Goal: Transaction & Acquisition: Purchase product/service

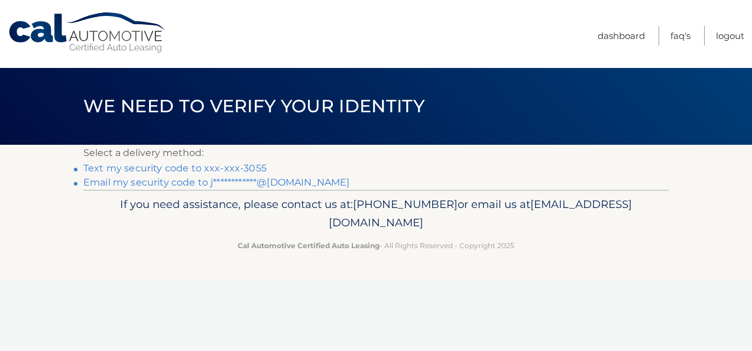
click at [131, 170] on link "Text my security code to xxx-xxx-3055" at bounding box center [174, 168] width 183 height 11
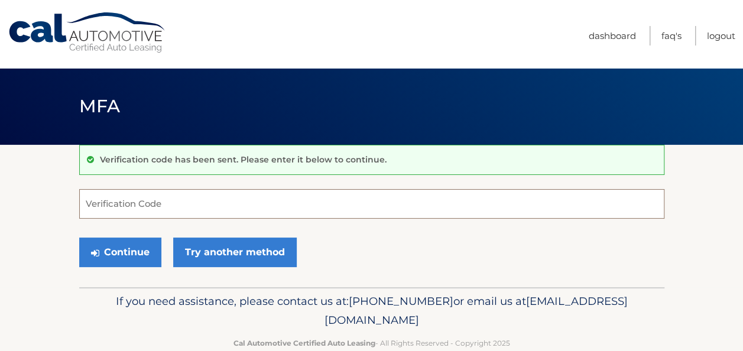
click at [102, 200] on input "Verification Code" at bounding box center [371, 204] width 585 height 30
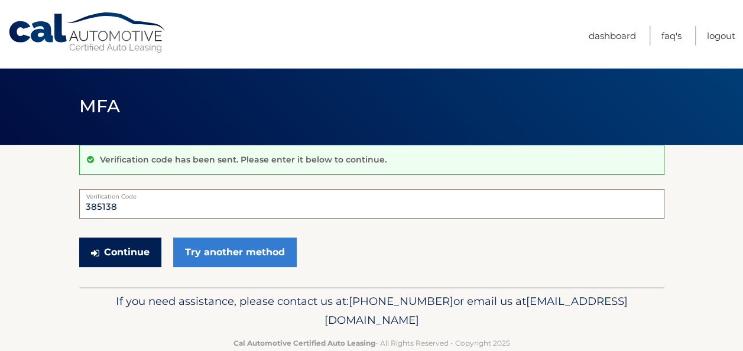
type input "385138"
click at [136, 248] on button "Continue" at bounding box center [120, 253] width 82 height 30
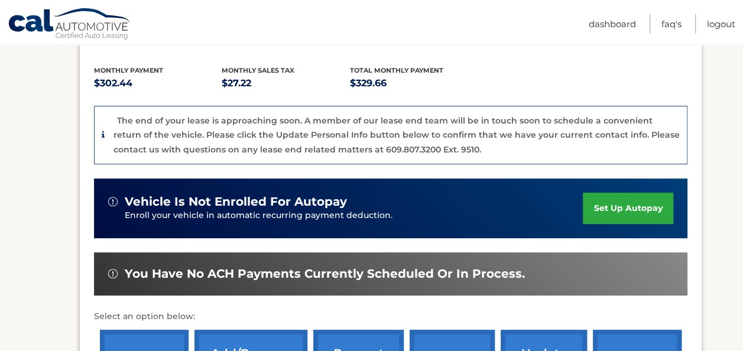
scroll to position [355, 0]
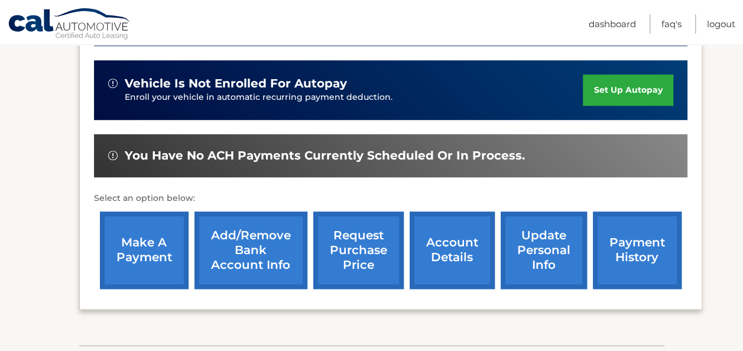
click at [148, 253] on link "make a payment" at bounding box center [144, 250] width 89 height 77
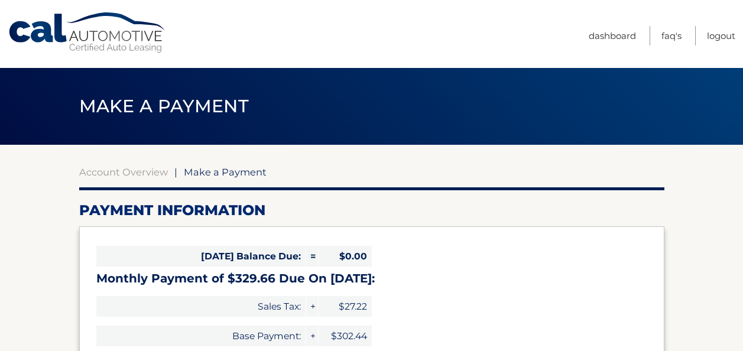
select select "Yzc1YjU3ZWEtYTRiMy00MzA3LTljYmMtZmRkOTYyMzlmMDAy"
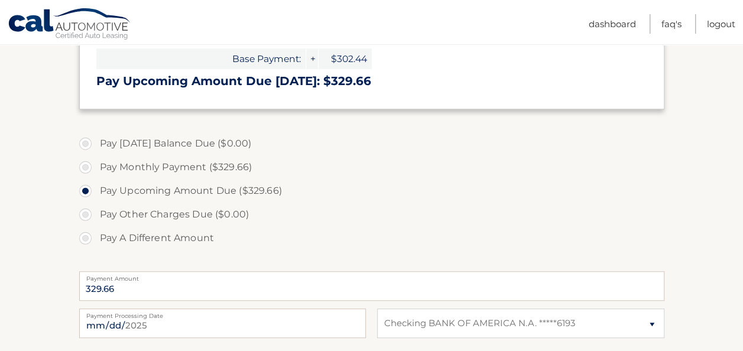
scroll to position [296, 0]
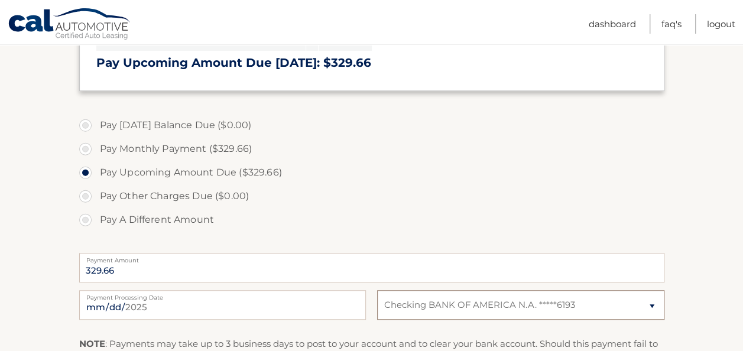
click at [486, 302] on select "Select Bank Account Checking BANK OF AMERICA N.A. *****6193" at bounding box center [520, 305] width 287 height 30
click at [377, 290] on select "Select Bank Account Checking BANK OF AMERICA N.A. *****6193" at bounding box center [520, 305] width 287 height 30
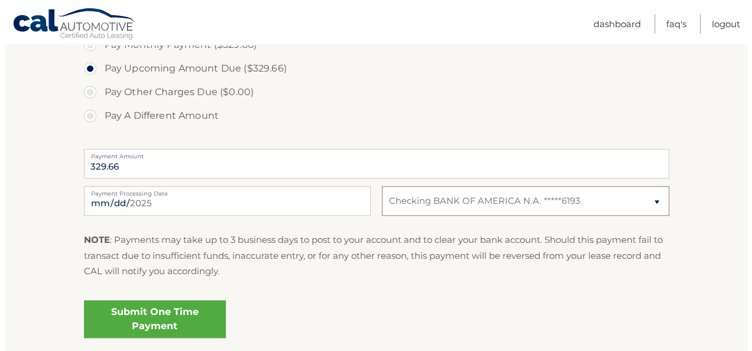
scroll to position [414, 0]
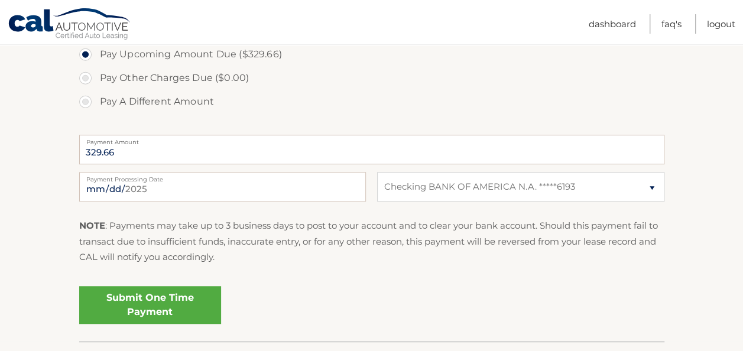
click at [176, 296] on link "Submit One Time Payment" at bounding box center [150, 305] width 142 height 38
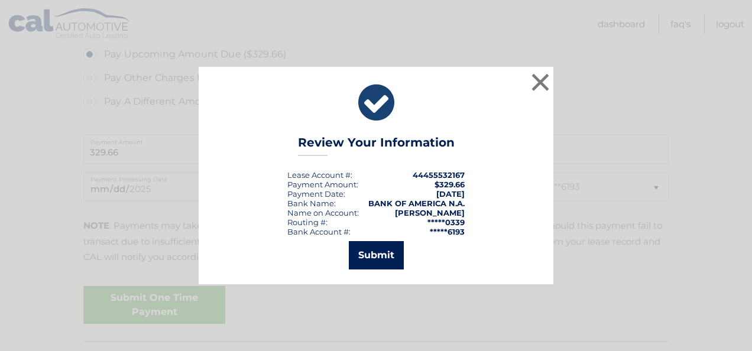
click at [377, 253] on button "Submit" at bounding box center [376, 255] width 55 height 28
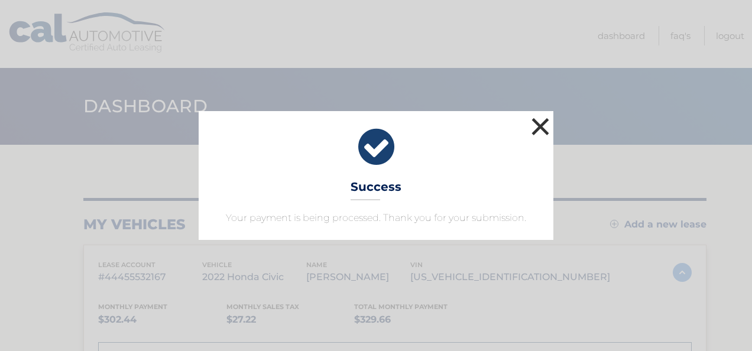
click at [545, 124] on button "×" at bounding box center [541, 127] width 24 height 24
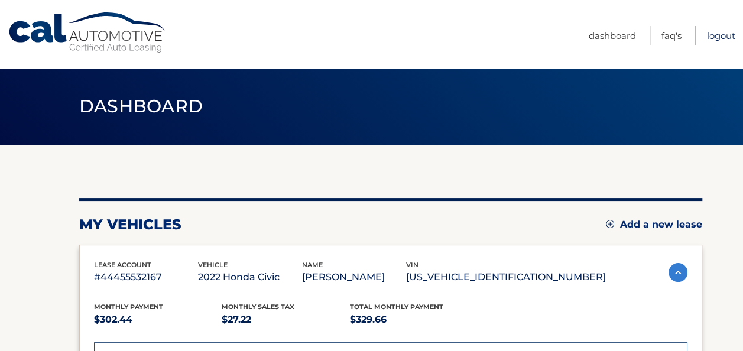
click at [714, 36] on link "Logout" at bounding box center [721, 36] width 28 height 20
